Goal: Navigation & Orientation: Find specific page/section

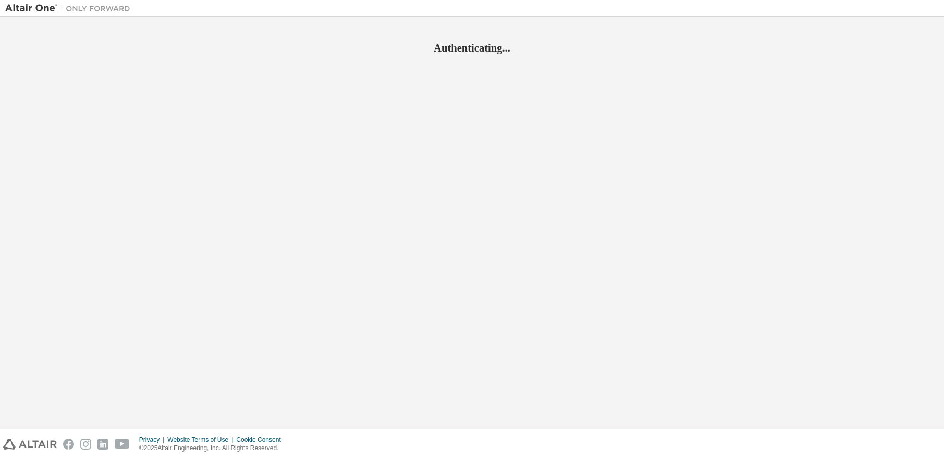
click at [801, 301] on div "Authenticating..." at bounding box center [472, 223] width 934 height 402
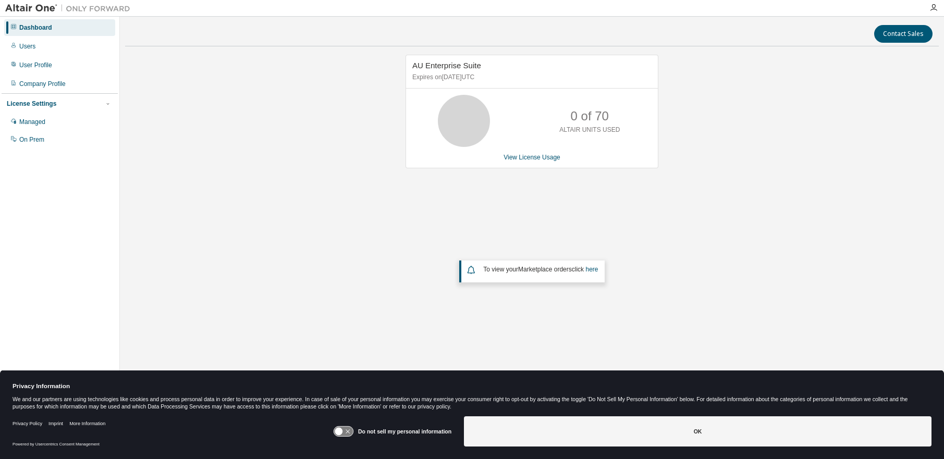
click at [352, 430] on icon at bounding box center [343, 432] width 19 height 10
click at [338, 434] on icon at bounding box center [343, 432] width 19 height 10
click at [351, 434] on icon at bounding box center [343, 432] width 19 height 10
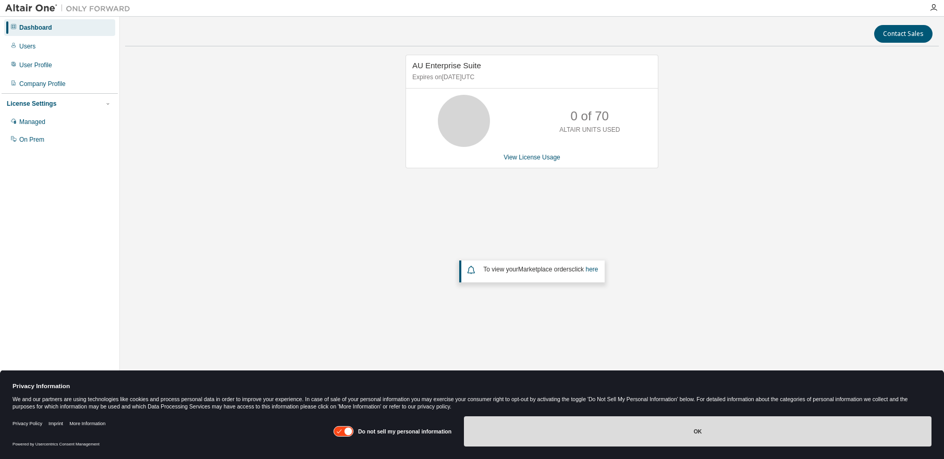
click at [659, 435] on button "OK" at bounding box center [698, 432] width 468 height 30
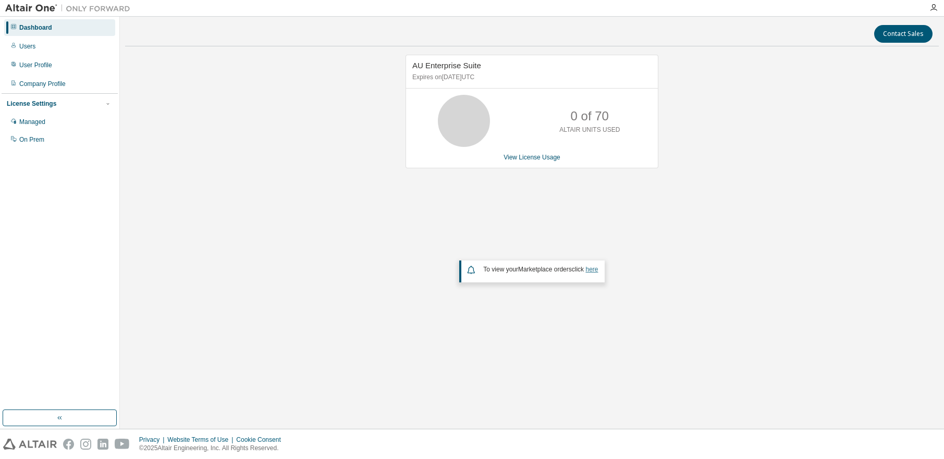
click at [596, 269] on link "here" at bounding box center [592, 269] width 13 height 7
